Goal: Task Accomplishment & Management: Complete application form

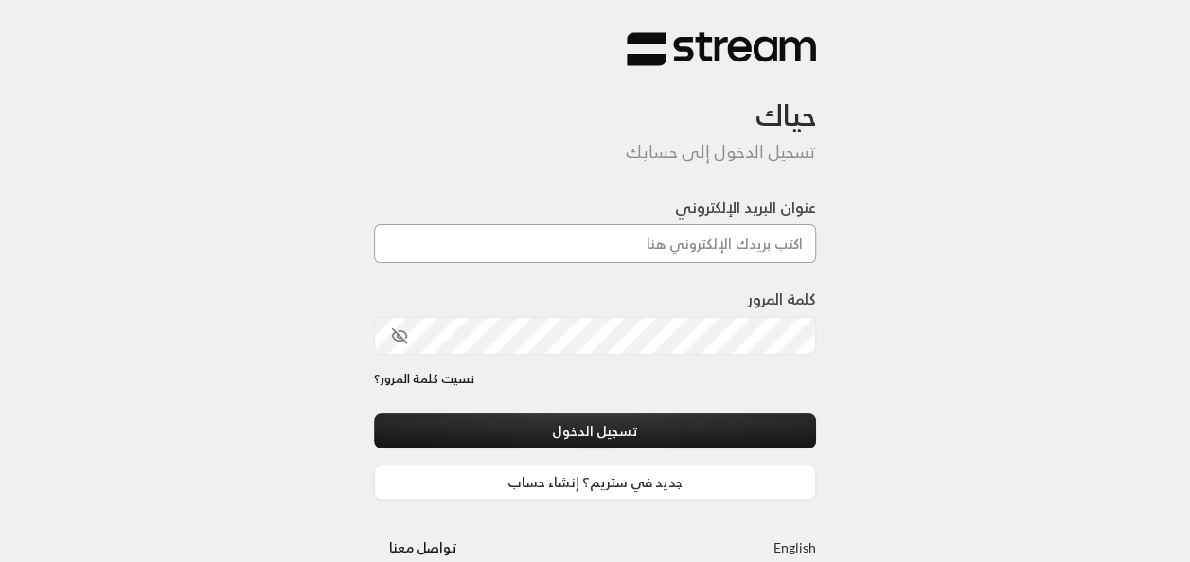
click at [683, 241] on input "عنوان البريد الإلكتروني" at bounding box center [595, 243] width 443 height 39
type input "[EMAIL_ADDRESS][DOMAIN_NAME]"
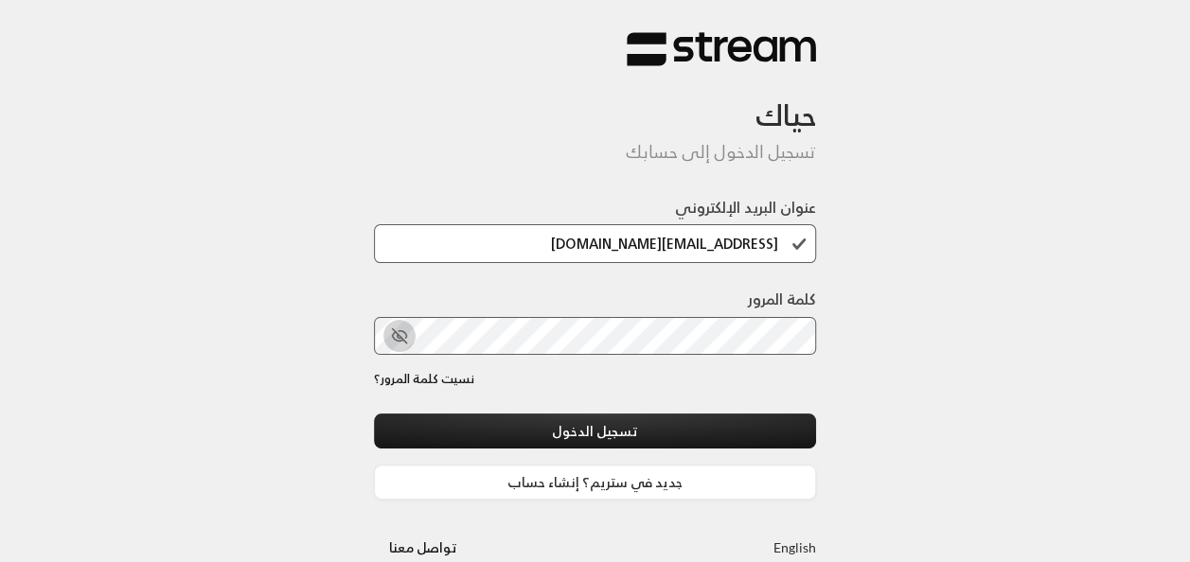
click at [401, 331] on icon "toggle password visibility" at bounding box center [402, 334] width 8 height 7
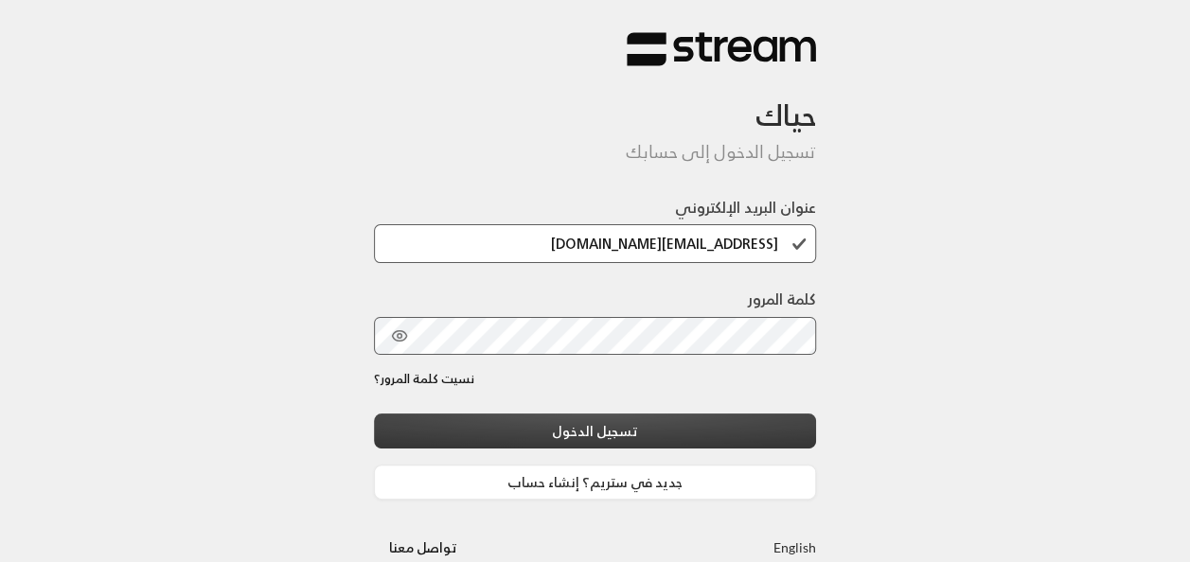
click at [643, 417] on button "تسجيل الدخول" at bounding box center [595, 431] width 443 height 35
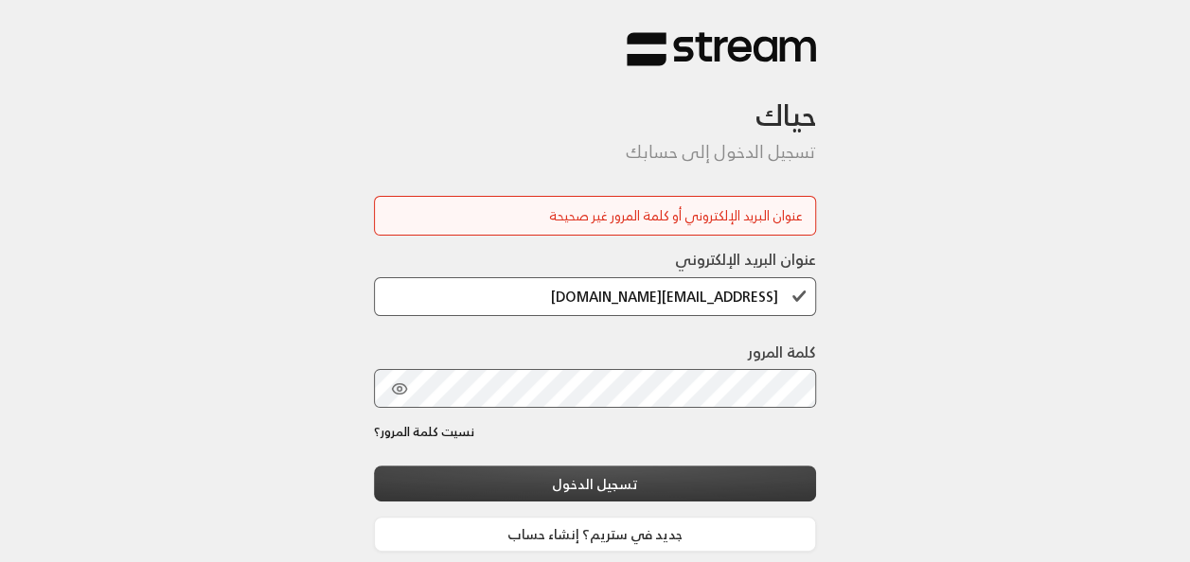
click at [678, 488] on button "تسجيل الدخول" at bounding box center [595, 483] width 443 height 35
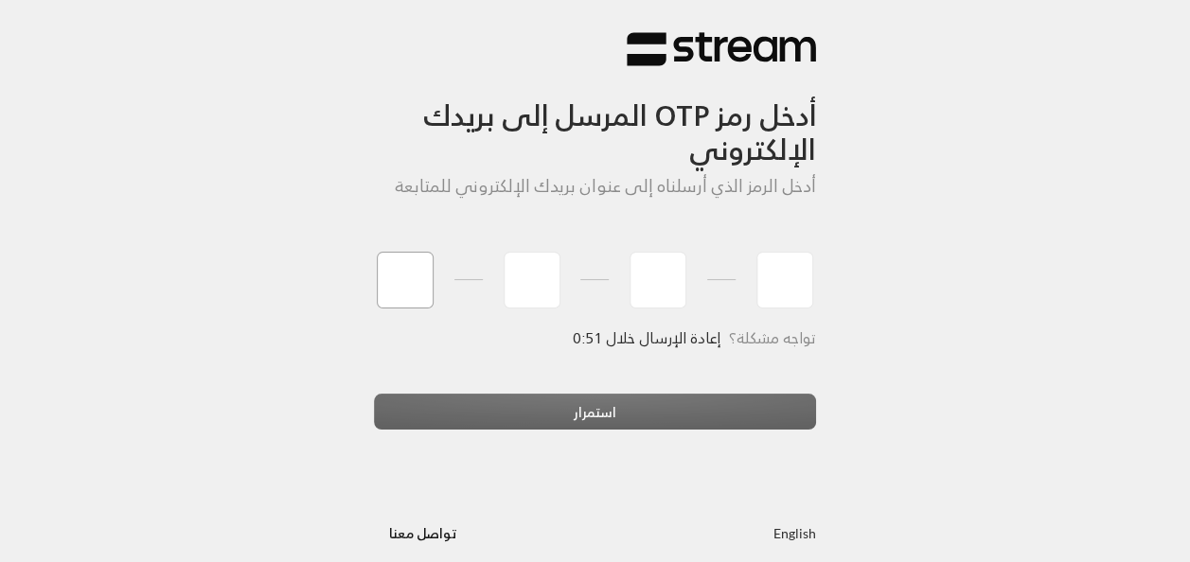
type input "5"
type input "8"
type input "7"
type input "2"
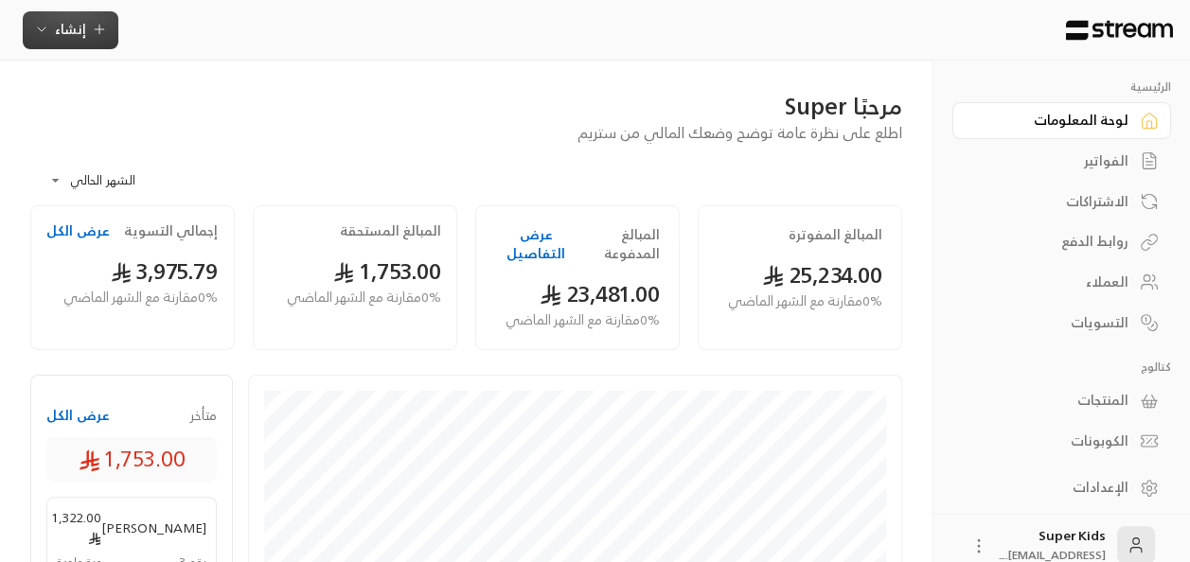
click at [65, 26] on span "إنشاء" at bounding box center [70, 29] width 31 height 24
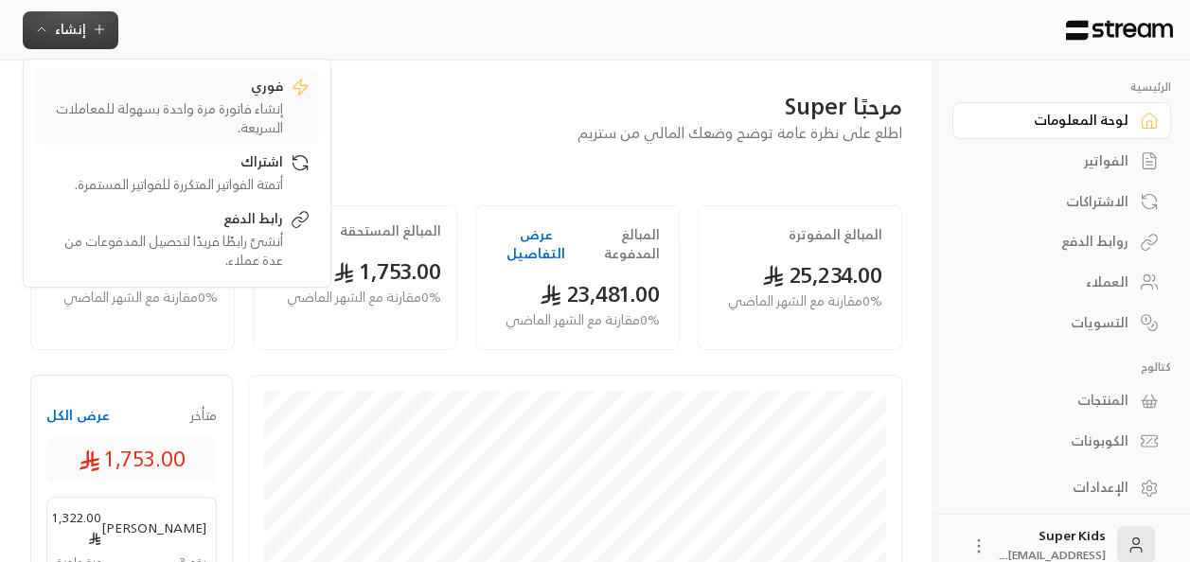
click at [244, 104] on div "إنشاء فاتورة مرة واحدة بسهولة للمعاملات السريعة." at bounding box center [163, 118] width 238 height 38
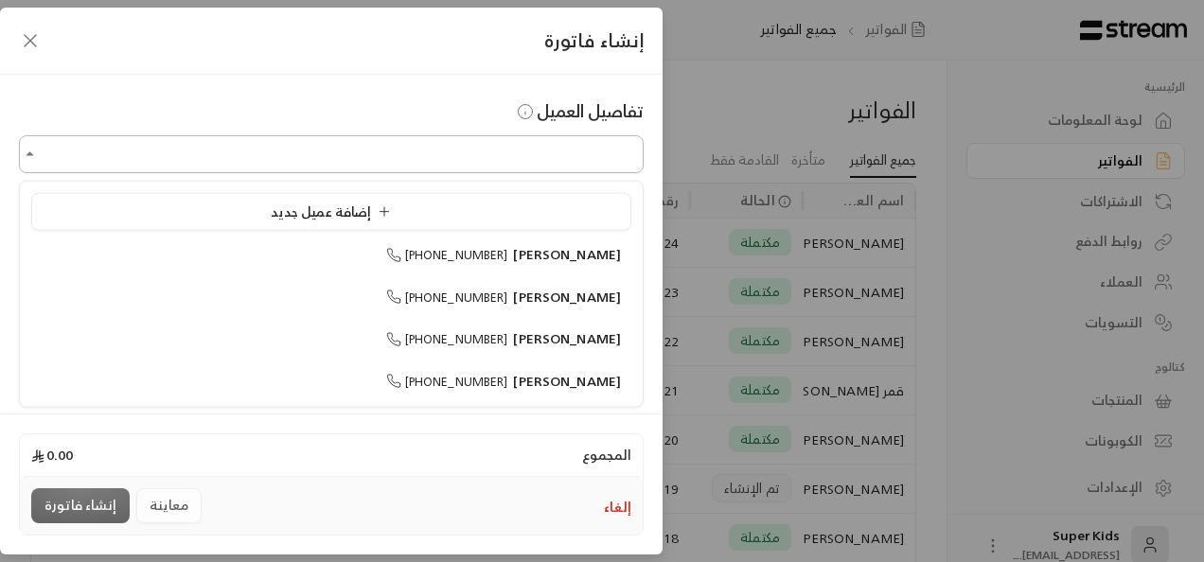
click at [481, 150] on input "اختر العميل" at bounding box center [331, 154] width 625 height 33
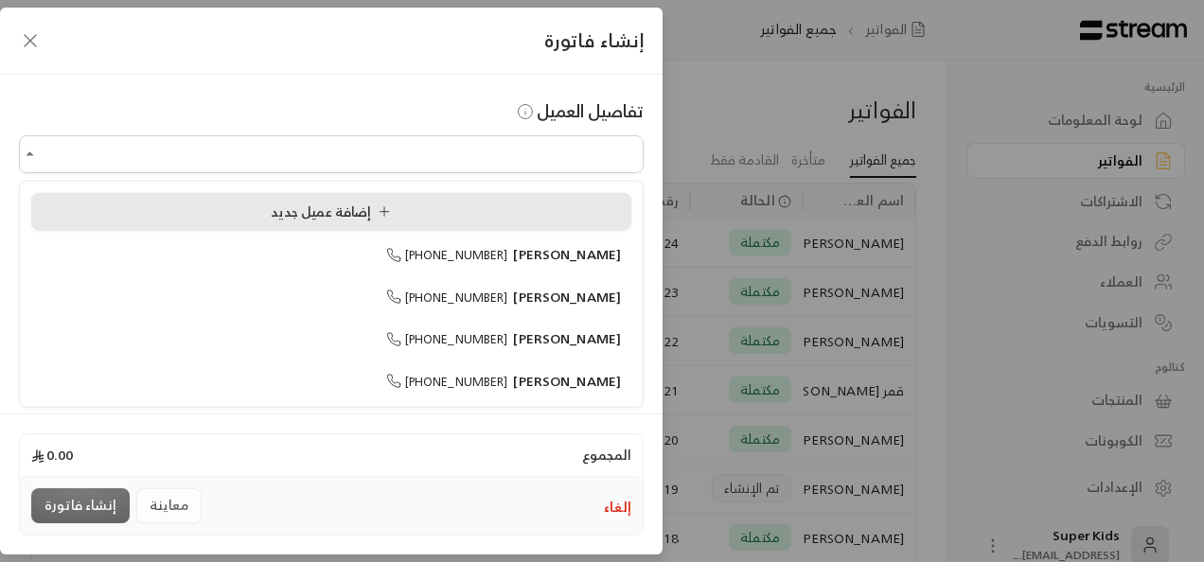
click at [485, 216] on div "إضافة عميل جديد" at bounding box center [331, 212] width 579 height 20
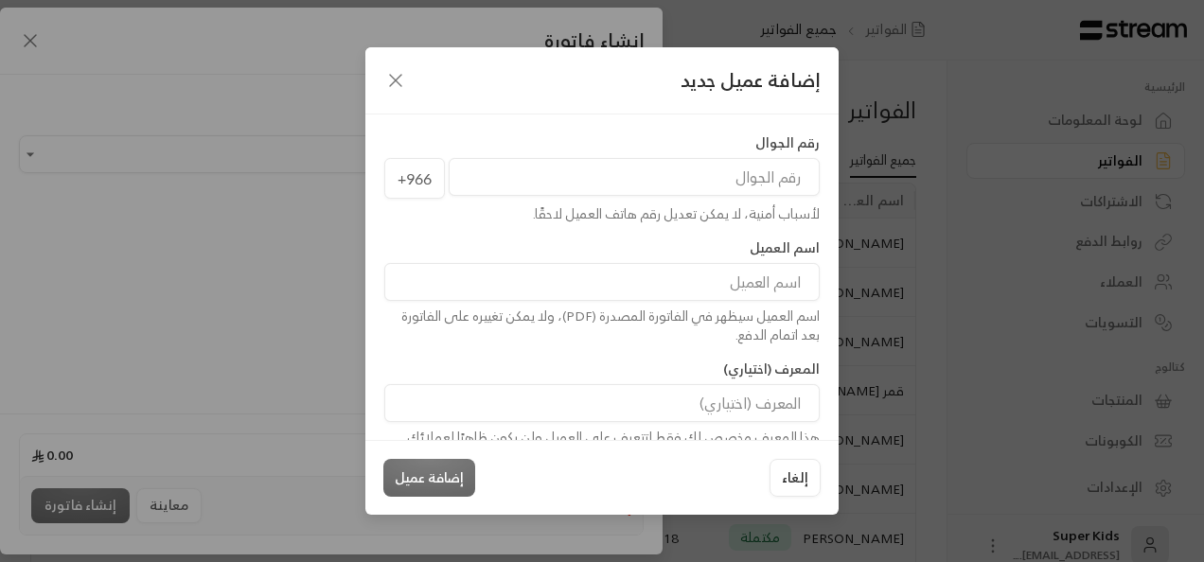
click at [643, 181] on input "tel" at bounding box center [634, 177] width 371 height 38
click at [394, 79] on icon "button" at bounding box center [395, 80] width 11 height 11
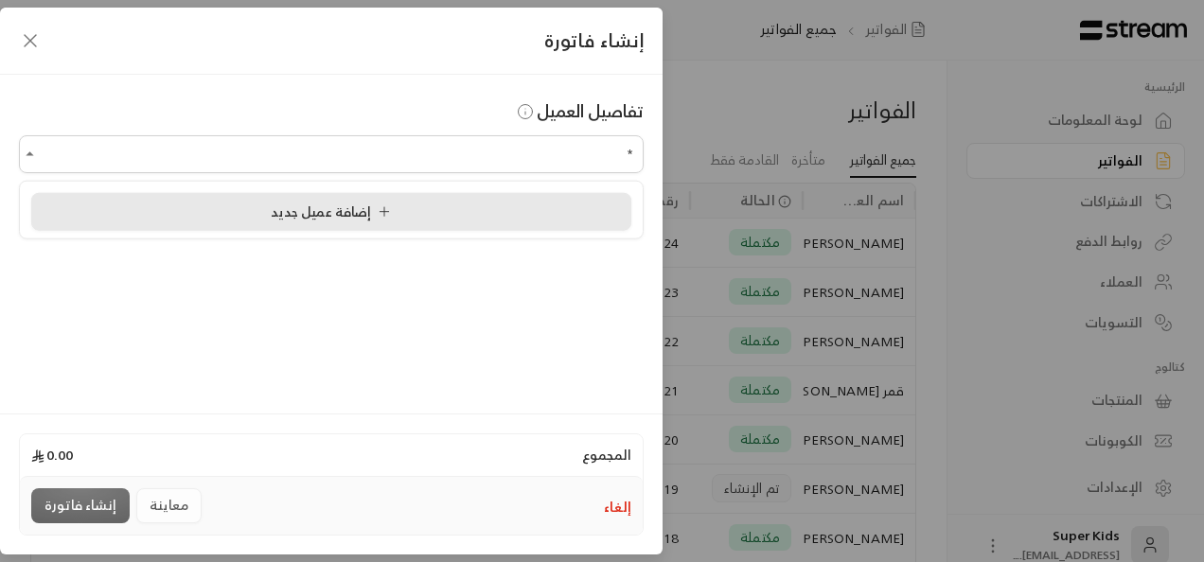
click at [257, 208] on div "إضافة عميل جديد" at bounding box center [331, 212] width 579 height 20
type input "**********"
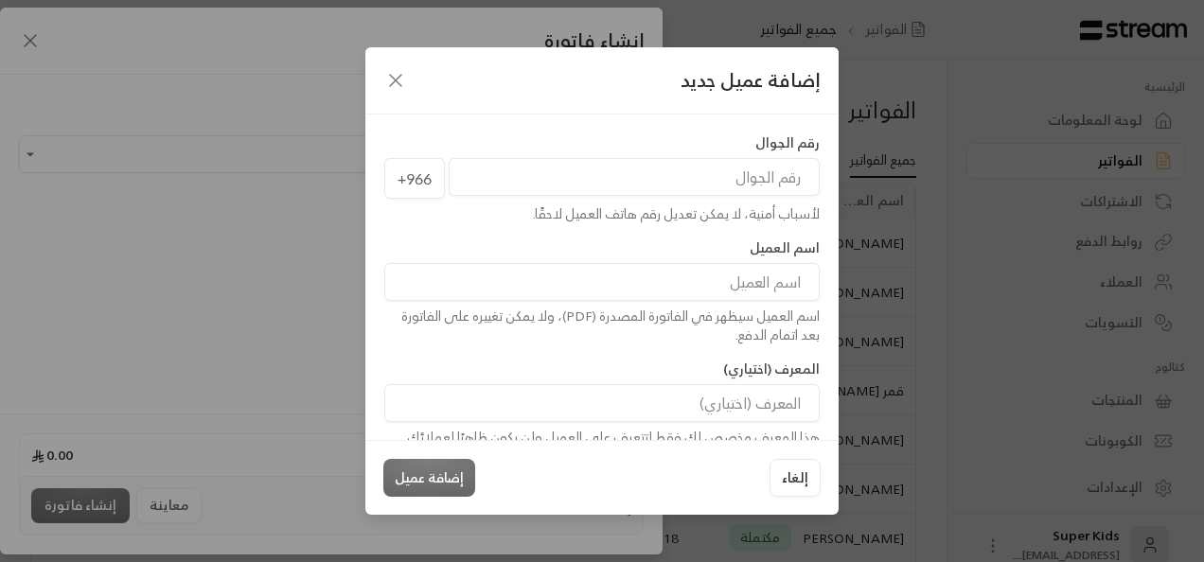
click at [638, 165] on input "tel" at bounding box center [634, 177] width 371 height 38
type input "536356419"
click at [719, 286] on input at bounding box center [601, 282] width 435 height 38
type input "l"
type input "ملك [PERSON_NAME]"
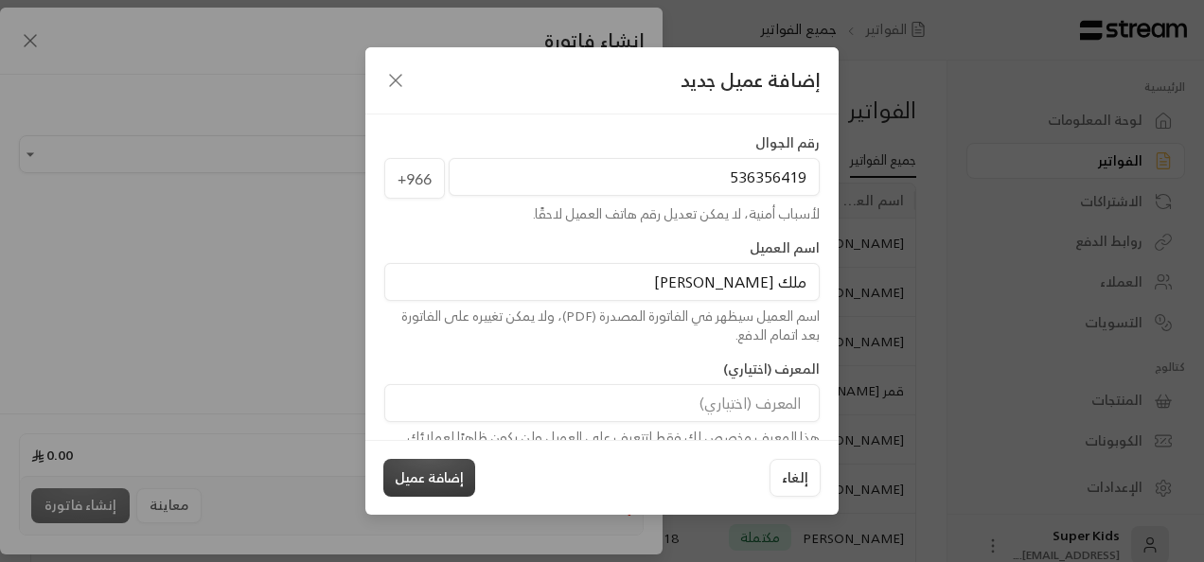
click at [452, 467] on button "إضافة عميل" at bounding box center [429, 478] width 92 height 38
type input "**********"
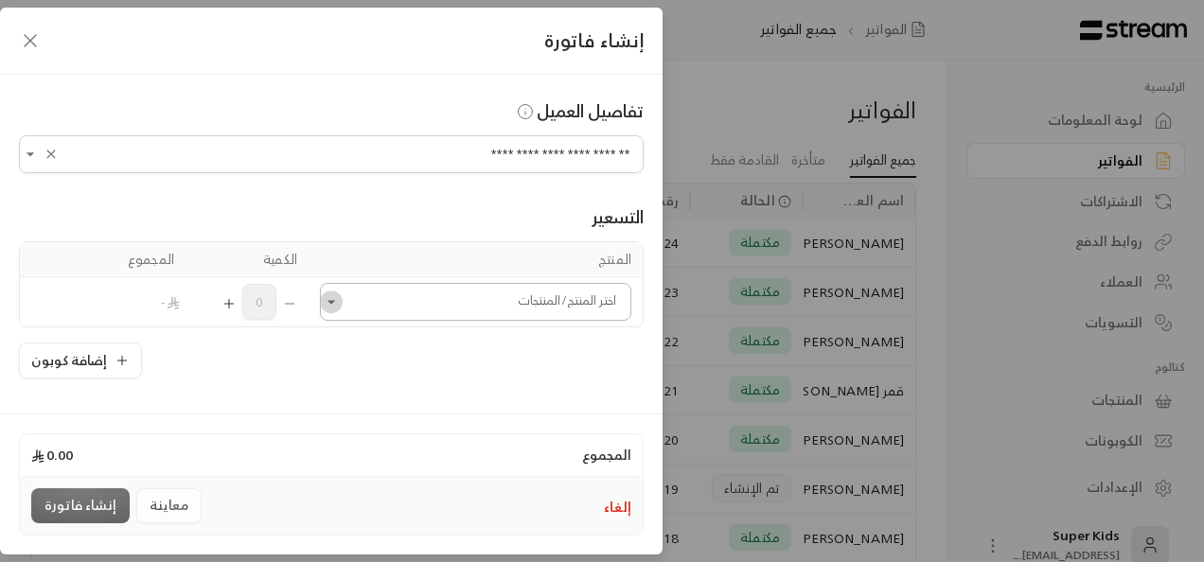
click at [341, 298] on icon "Open" at bounding box center [331, 301] width 19 height 19
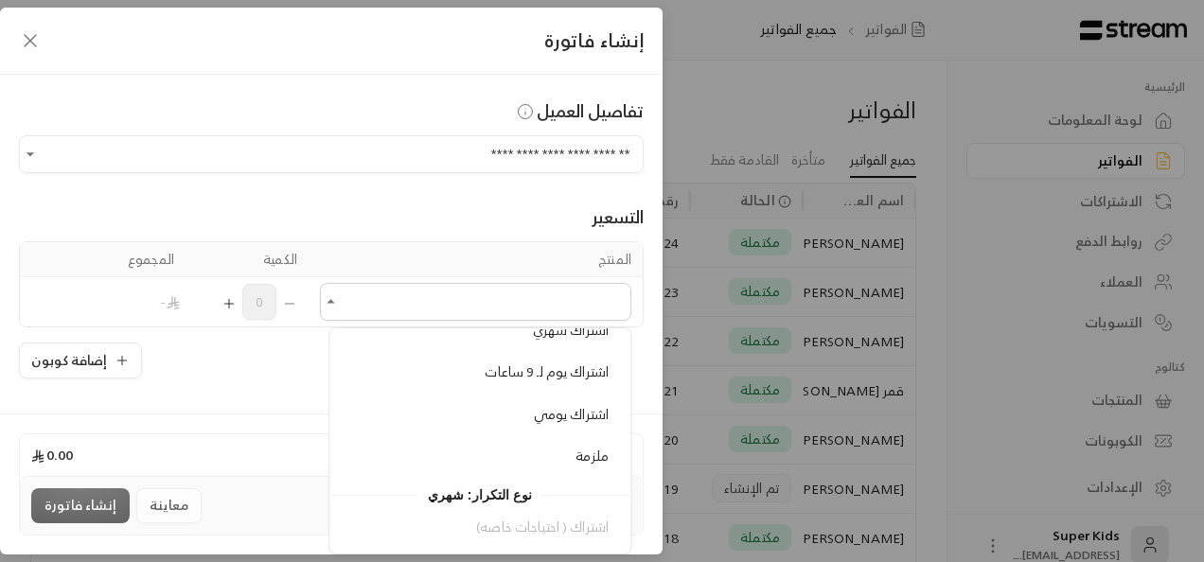
scroll to position [228, 0]
click at [589, 406] on span "اشتراك يومي" at bounding box center [571, 412] width 75 height 24
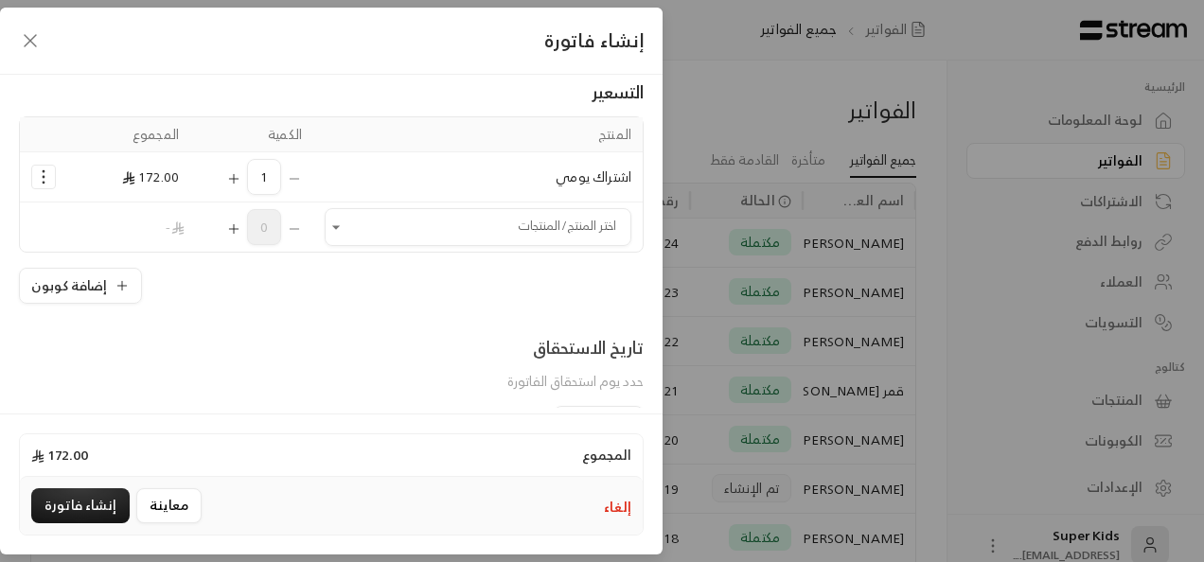
scroll to position [127, 0]
click at [549, 214] on input "اختر العميل" at bounding box center [478, 225] width 307 height 33
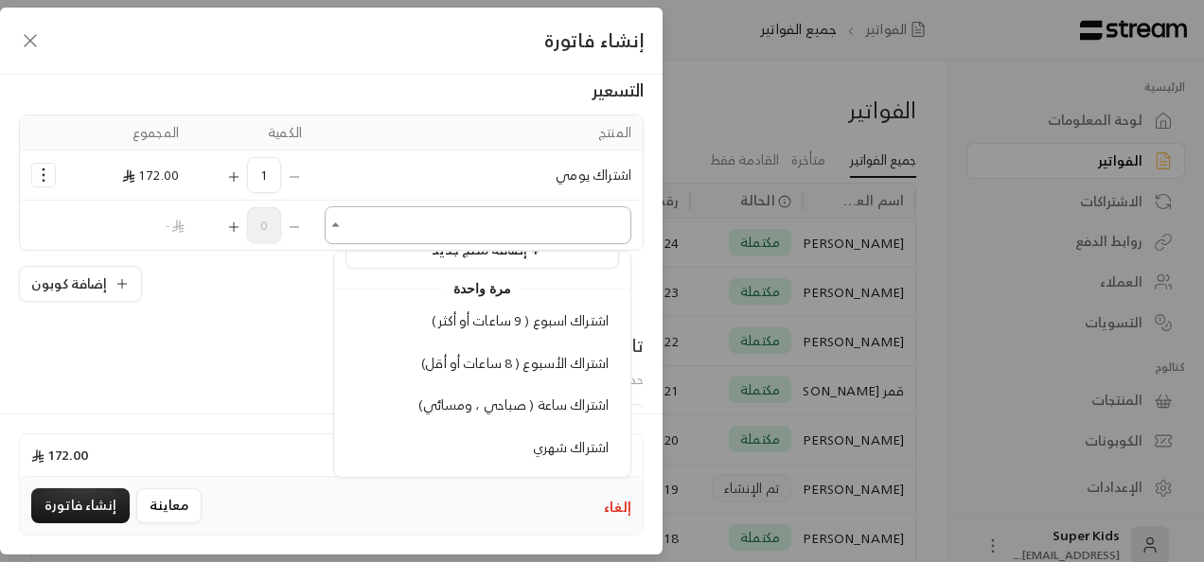
scroll to position [47, 0]
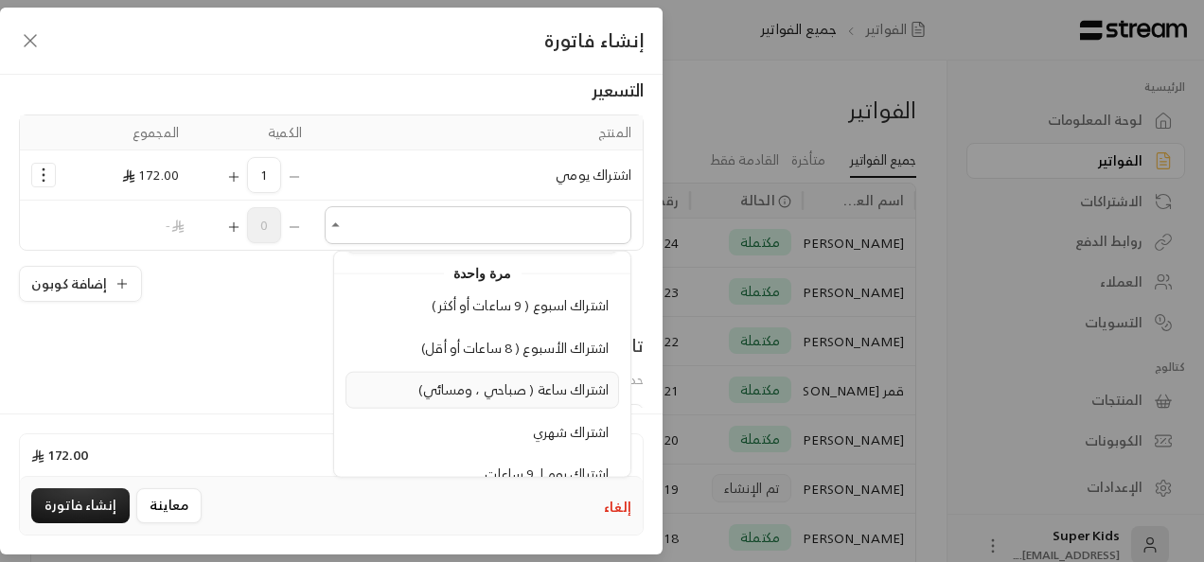
click at [575, 379] on span "اشتراك ساعة ( صباحي ، ومسائي)" at bounding box center [513, 390] width 190 height 24
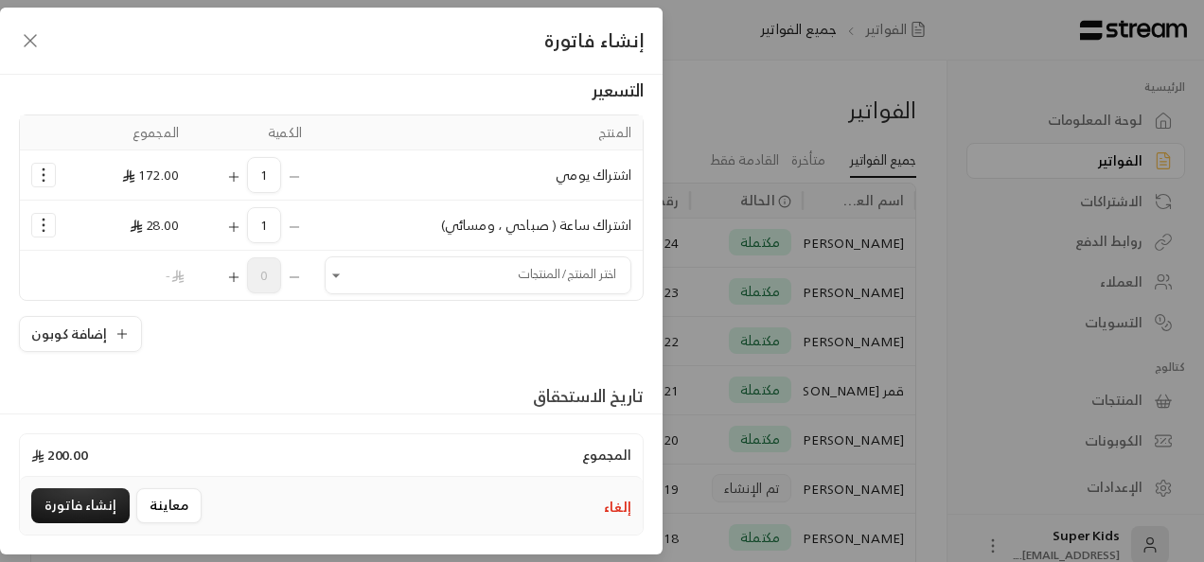
click at [281, 175] on span "1" at bounding box center [264, 175] width 34 height 36
click at [301, 175] on div "1" at bounding box center [252, 175] width 100 height 36
click at [53, 176] on icon "Selected Products" at bounding box center [43, 175] width 19 height 19
click at [134, 254] on span "إزالة المنتج" at bounding box center [125, 254] width 54 height 22
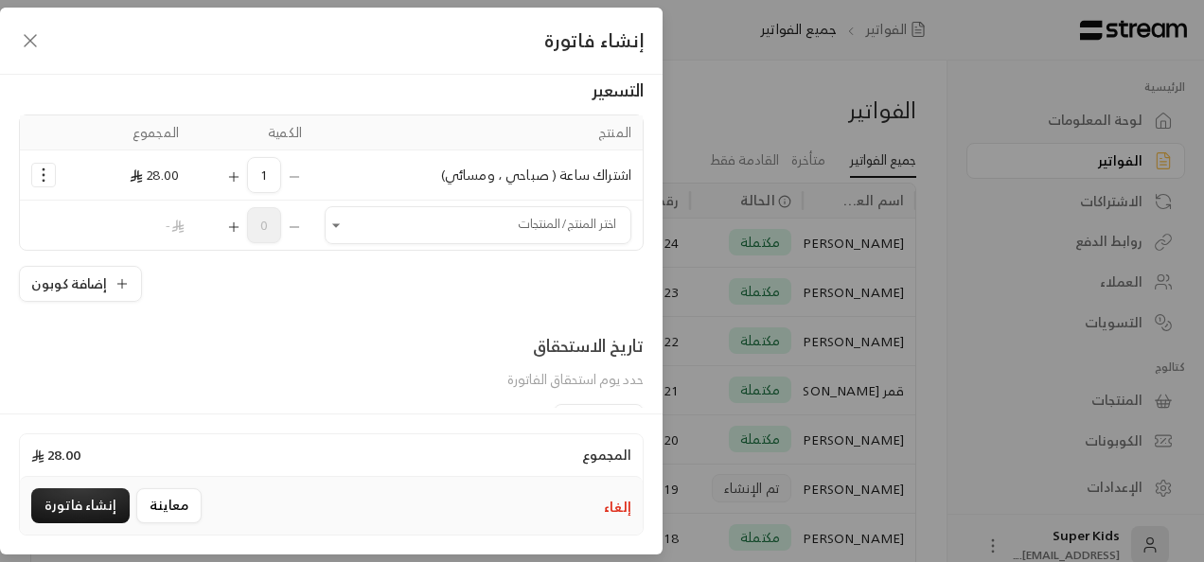
click at [241, 174] on icon "Selected Products" at bounding box center [233, 176] width 15 height 15
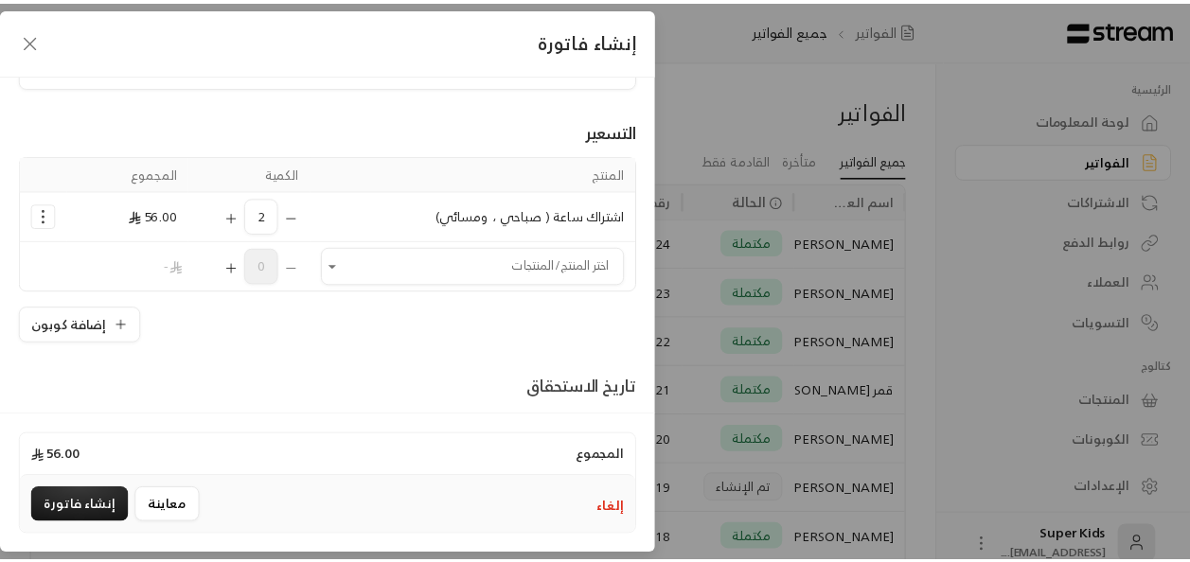
scroll to position [21, 0]
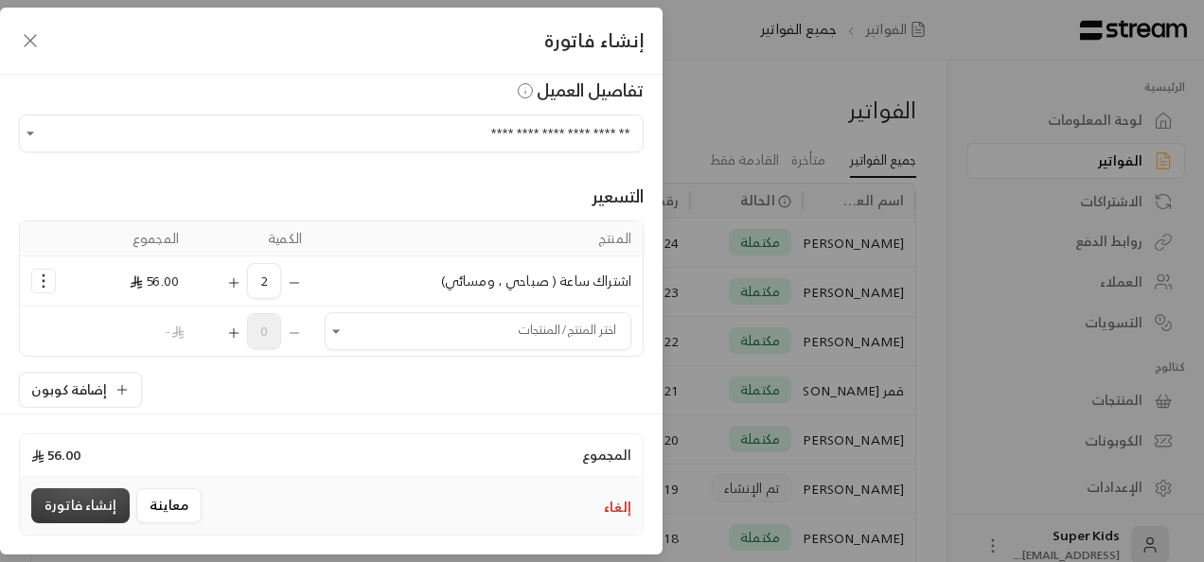
click at [91, 506] on button "إنشاء فاتورة" at bounding box center [80, 505] width 98 height 35
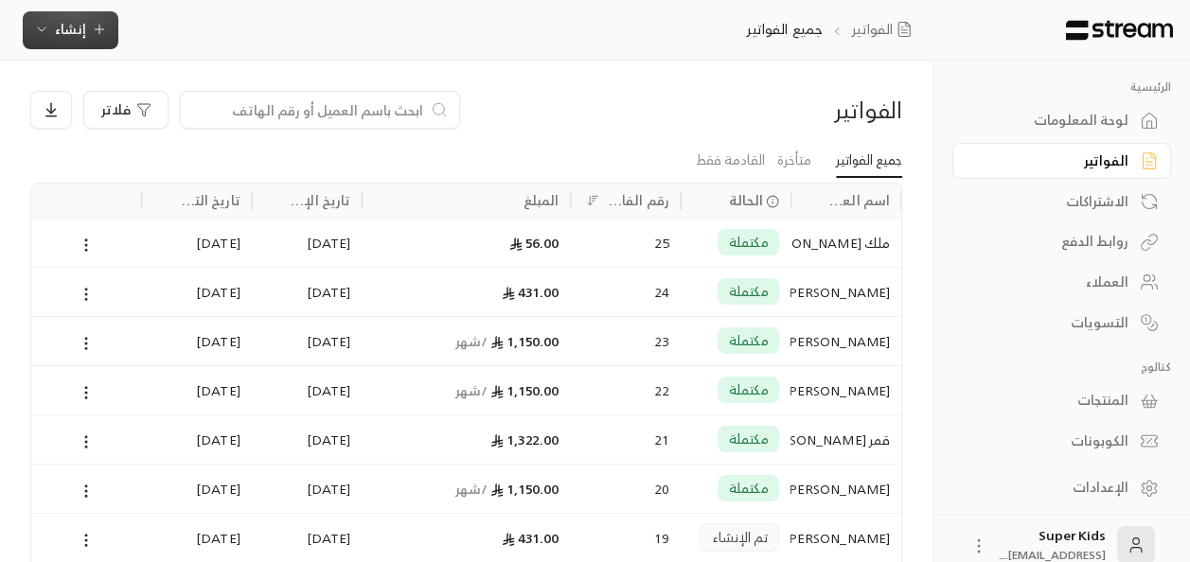
click at [58, 26] on span "إنشاء" at bounding box center [70, 29] width 31 height 24
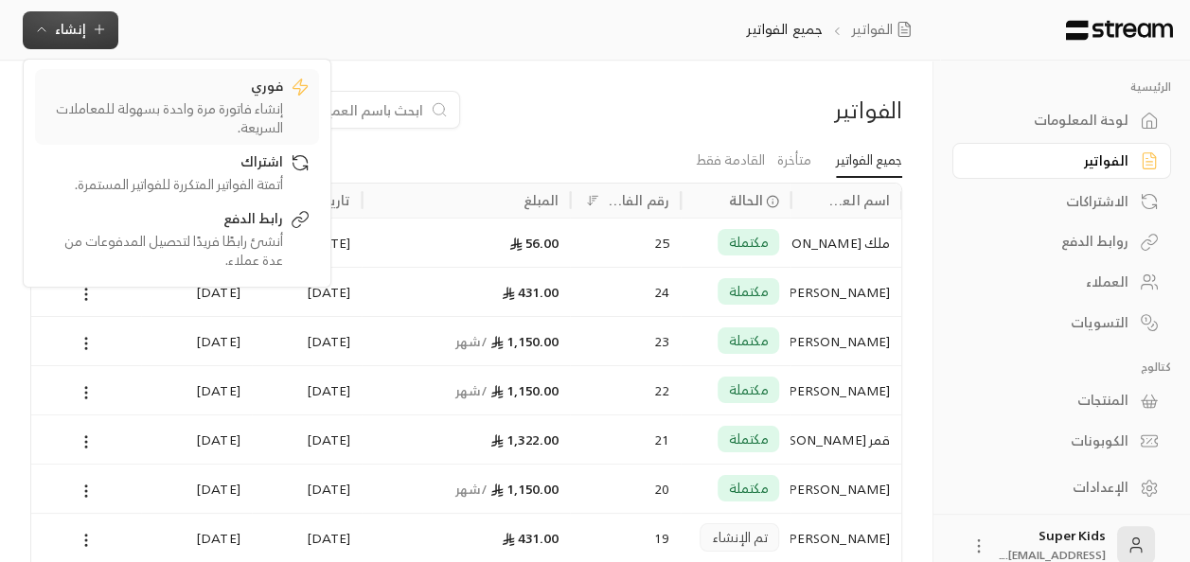
click at [210, 100] on div "إنشاء فاتورة مرة واحدة بسهولة للمعاملات السريعة." at bounding box center [163, 118] width 238 height 38
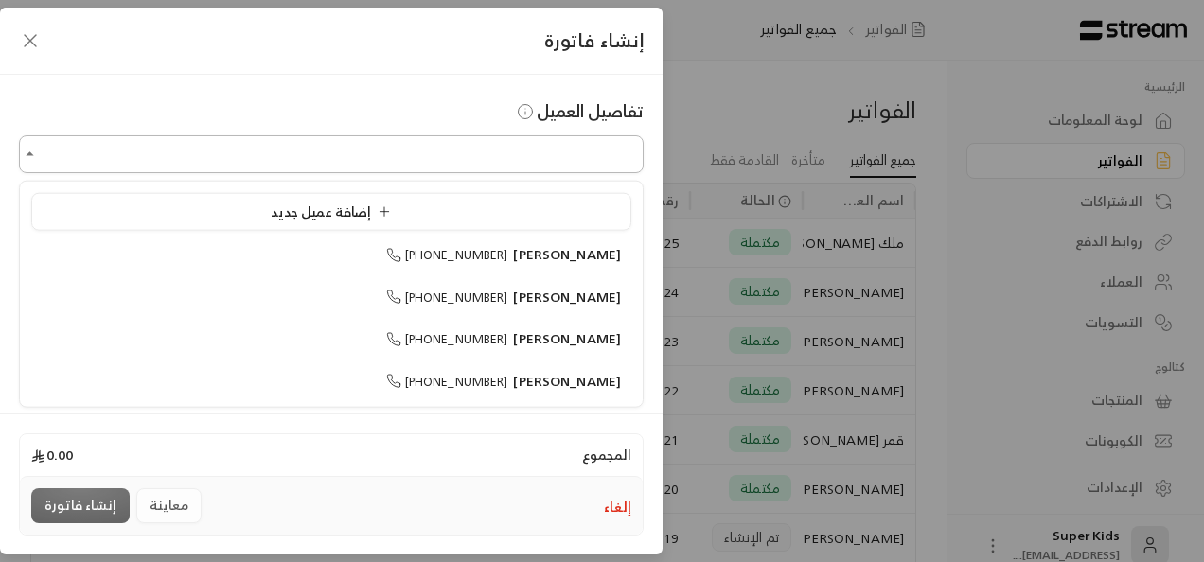
click at [553, 157] on input "اختر العميل" at bounding box center [331, 154] width 625 height 33
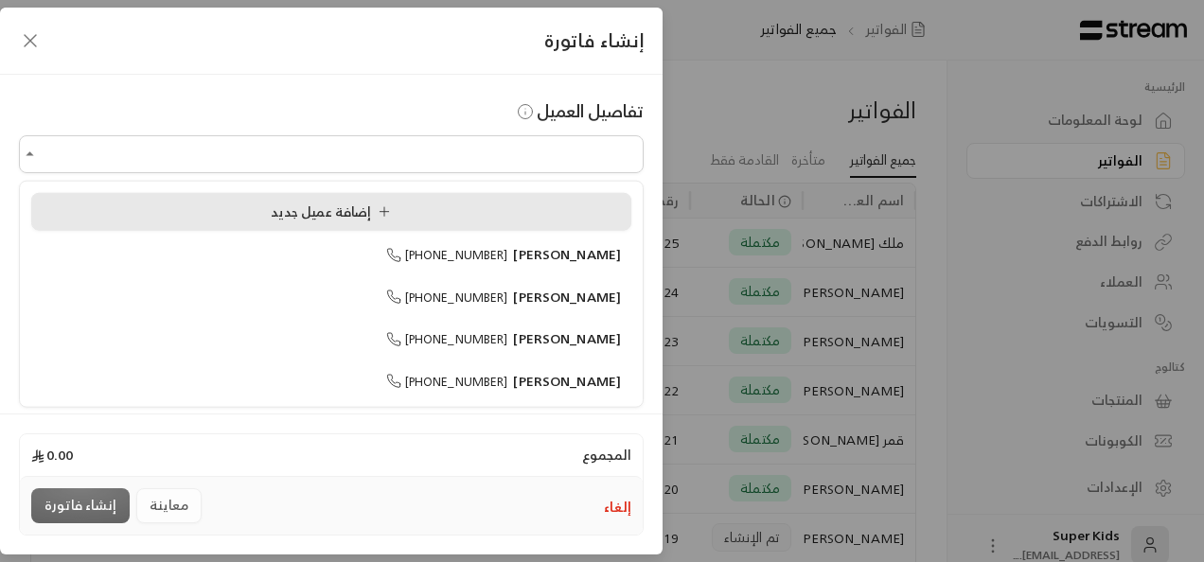
click at [394, 220] on span "إضافة عميل جديد" at bounding box center [335, 211] width 128 height 24
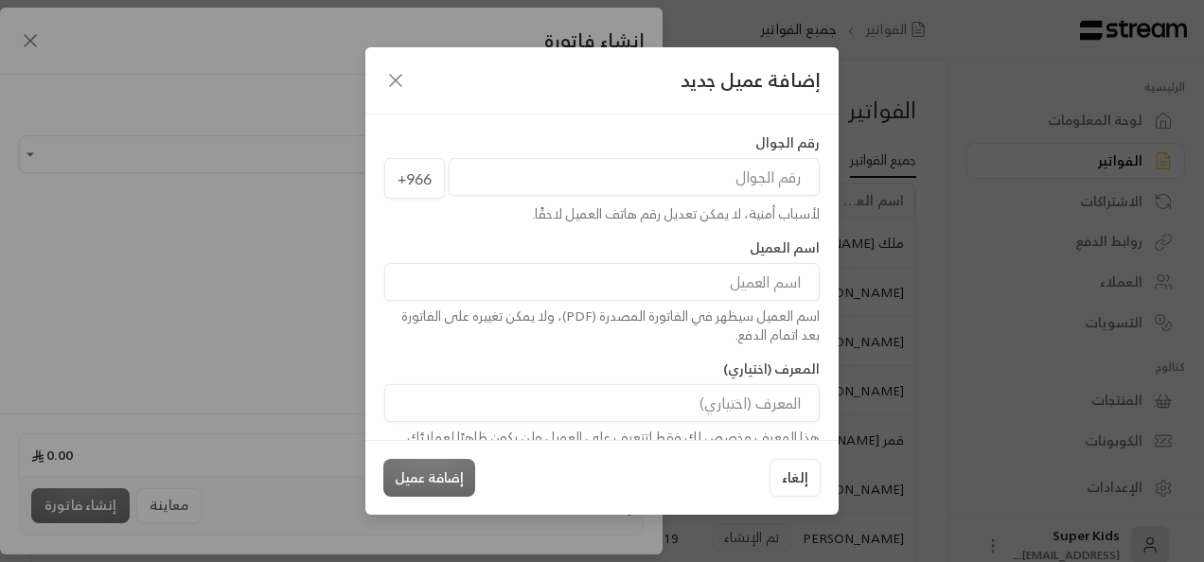
click at [672, 170] on input "tel" at bounding box center [634, 177] width 371 height 38
type input "551860069"
click at [667, 290] on input at bounding box center [601, 282] width 435 height 38
type input "حنين [PERSON_NAME]"
click at [452, 485] on button "إضافة عميل" at bounding box center [429, 478] width 92 height 38
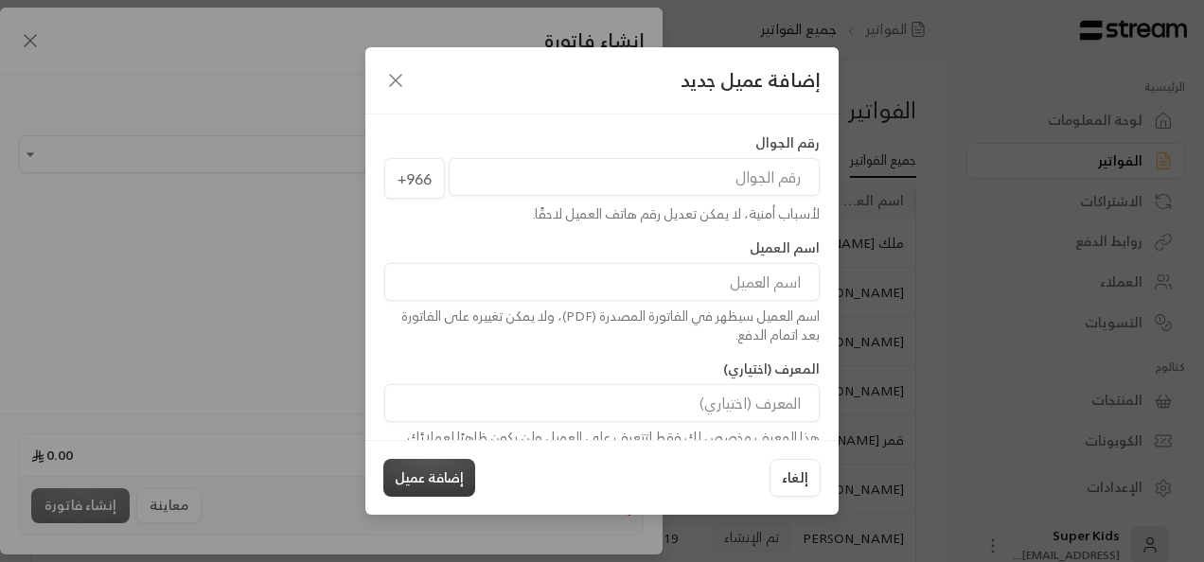
type input "**********"
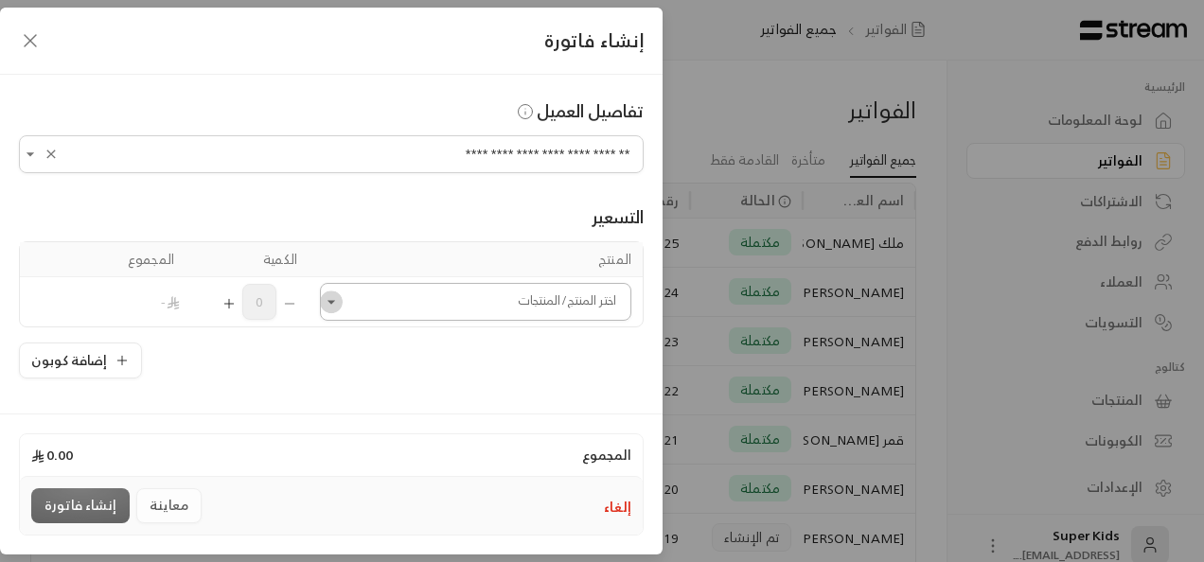
click at [336, 301] on icon "Open" at bounding box center [331, 301] width 19 height 19
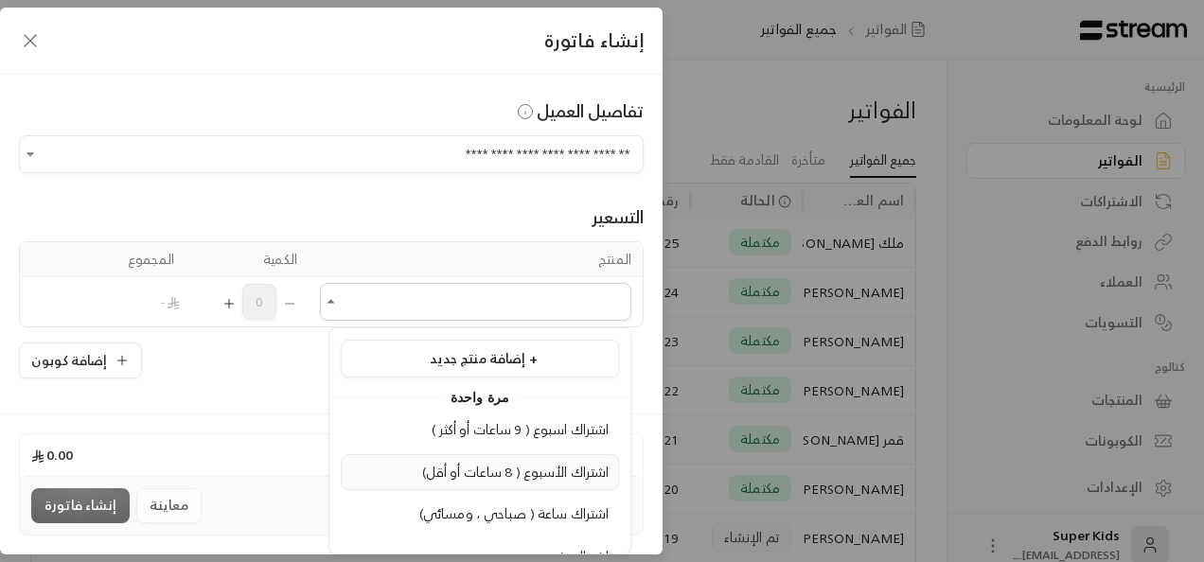
click at [485, 467] on span "اشتراك الأسبوع ( 8 ساعات أو أقل)" at bounding box center [515, 472] width 187 height 24
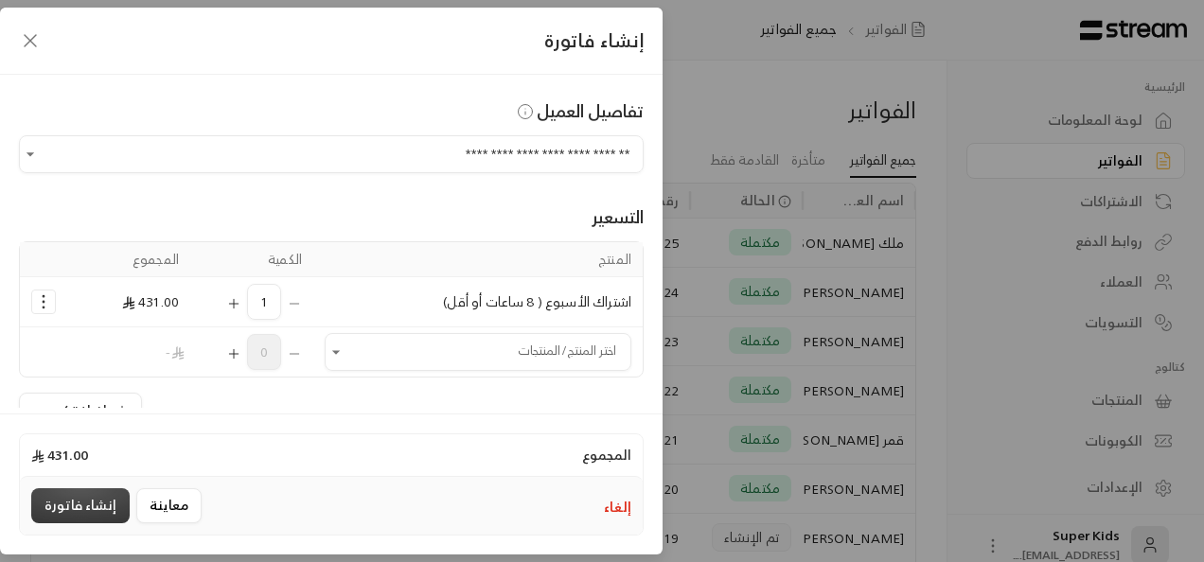
click at [98, 513] on button "إنشاء فاتورة" at bounding box center [80, 505] width 98 height 35
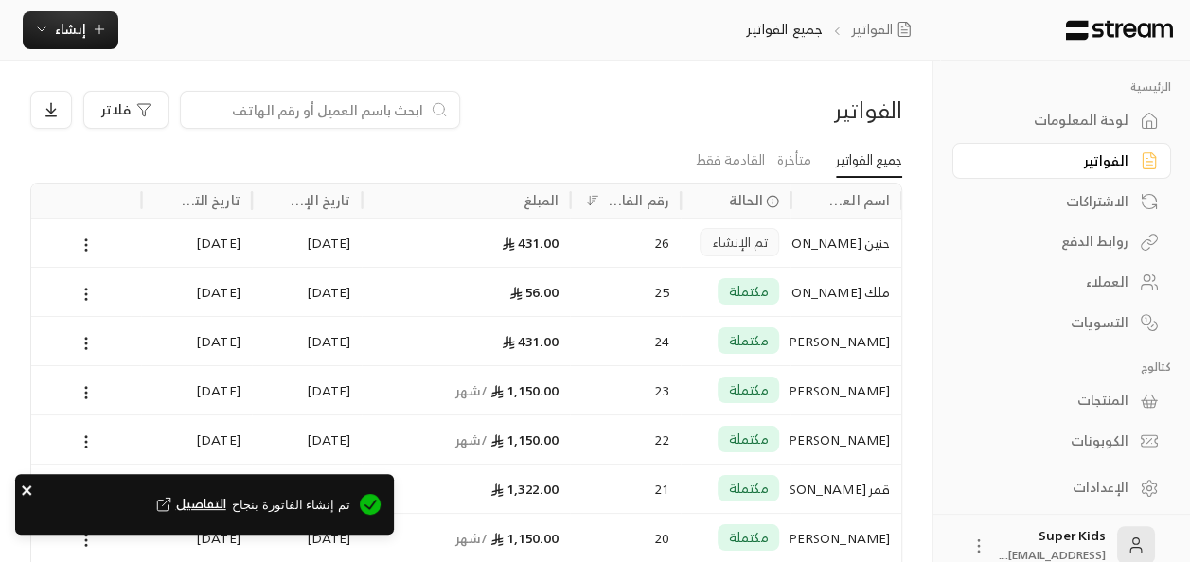
click at [28, 488] on icon "close" at bounding box center [26, 489] width 9 height 9
